Goal: Navigation & Orientation: Understand site structure

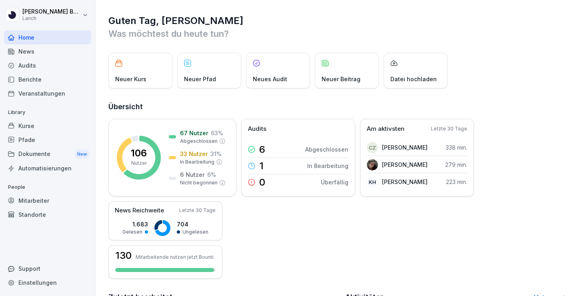
click at [44, 53] on div "News" at bounding box center [47, 51] width 87 height 14
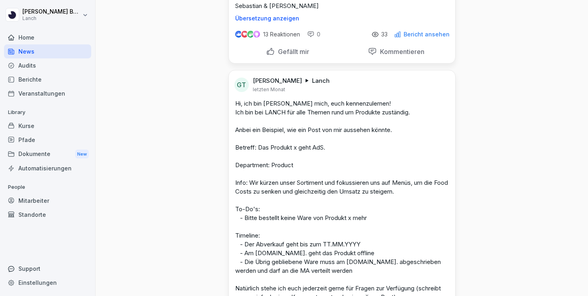
scroll to position [20743, 0]
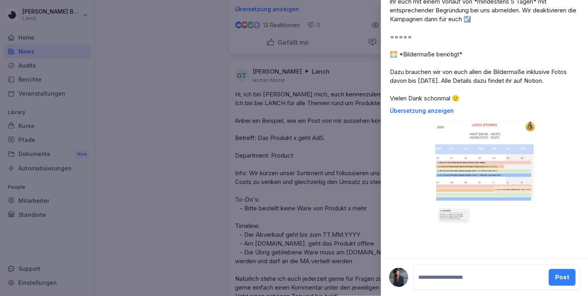
scroll to position [94, 0]
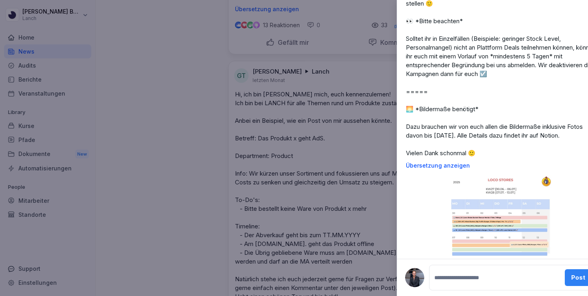
click at [212, 176] on div at bounding box center [294, 148] width 588 height 296
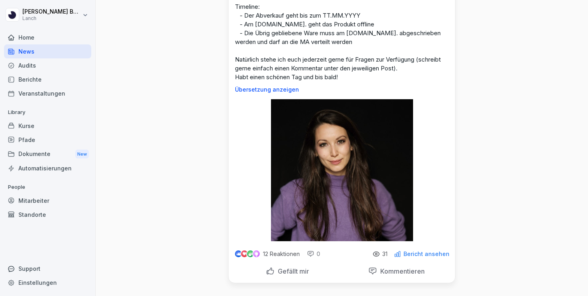
scroll to position [21425, 0]
click at [44, 151] on div "Dokumente New" at bounding box center [47, 154] width 87 height 15
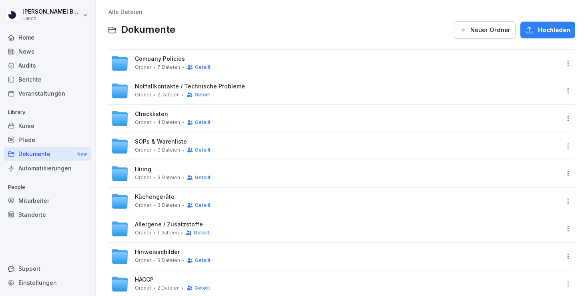
scroll to position [5, 0]
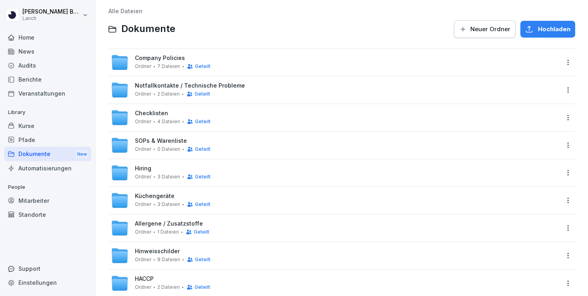
click at [34, 124] on div "Kurse" at bounding box center [47, 126] width 87 height 14
click at [47, 204] on div "Mitarbeiter" at bounding box center [47, 201] width 87 height 14
click at [46, 41] on div "Home" at bounding box center [47, 37] width 87 height 14
click at [42, 39] on div "Home" at bounding box center [47, 37] width 87 height 14
click at [42, 38] on div "Home" at bounding box center [47, 37] width 87 height 14
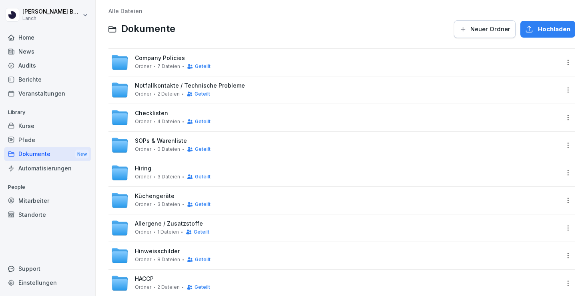
click at [72, 12] on html "[PERSON_NAME] Best Lanch Home News Audits Berichte Veranstaltungen Library Kurs…" at bounding box center [294, 148] width 588 height 296
